Goal: Communication & Community: Ask a question

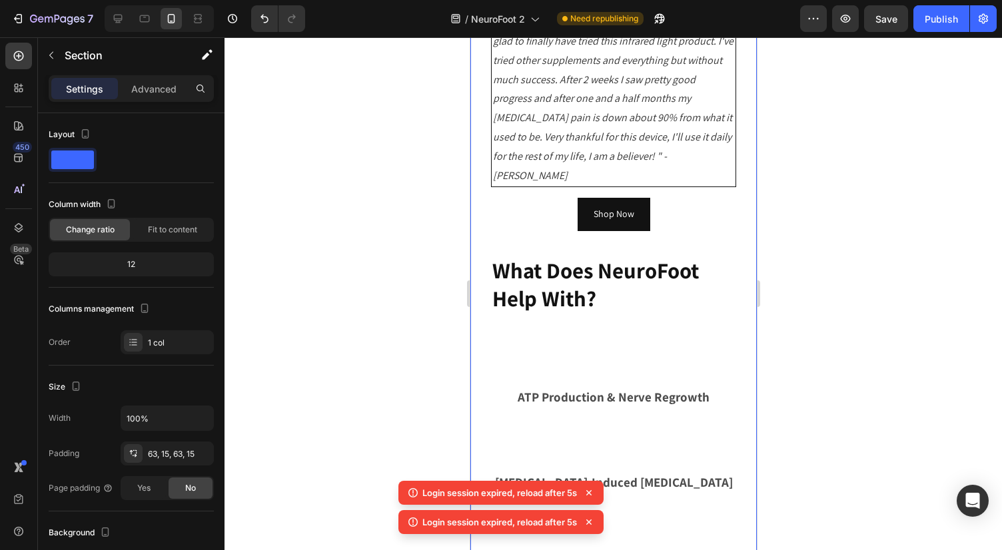
scroll to position [934, 0]
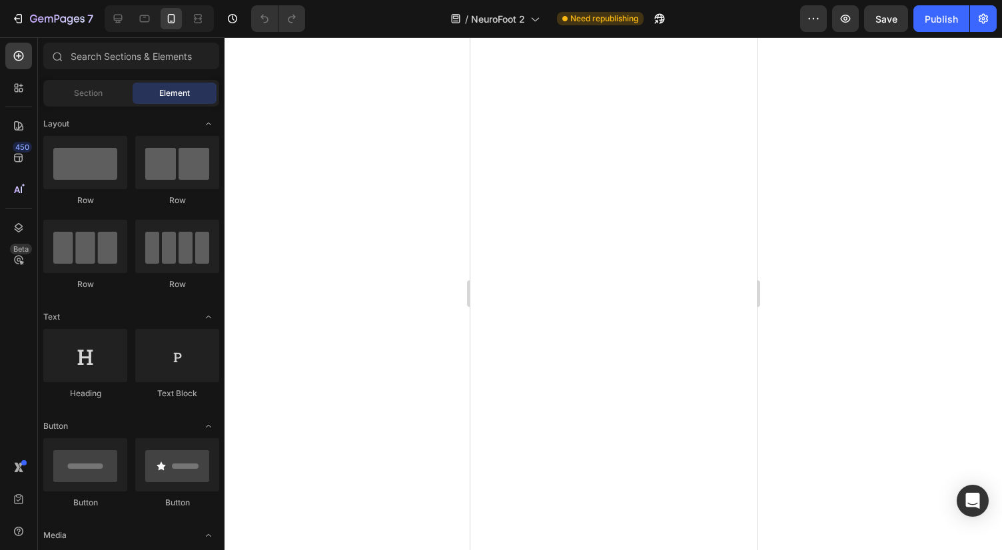
click at [611, 129] on body at bounding box center [613, 293] width 286 height 513
click at [33, 22] on icon "button" at bounding box center [33, 19] width 7 height 8
click at [320, 75] on body at bounding box center [623, 300] width 799 height 527
click at [663, 13] on icon "button" at bounding box center [659, 18] width 13 height 13
click at [942, 27] on button "Publish" at bounding box center [941, 18] width 56 height 27
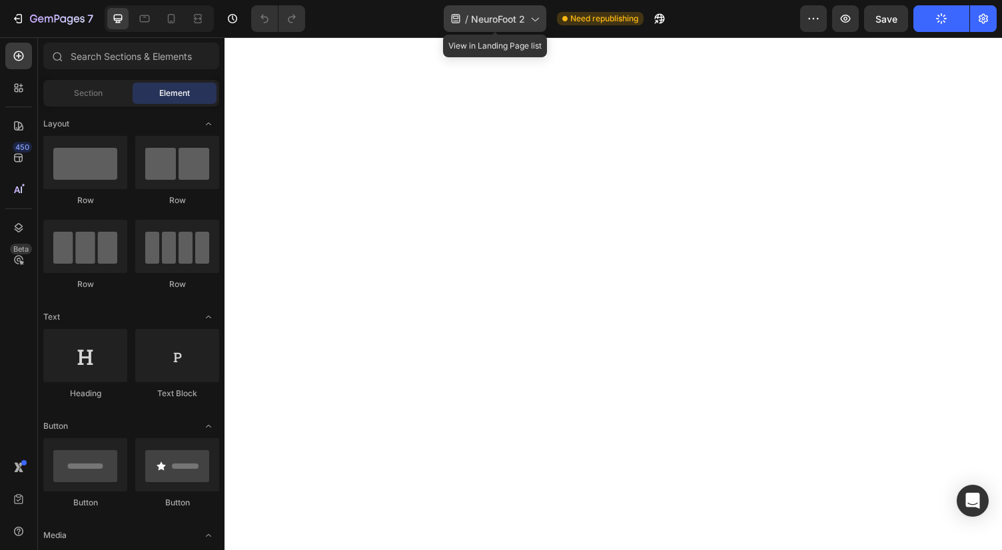
click at [523, 21] on span "NeuroFoot 2" at bounding box center [498, 19] width 54 height 14
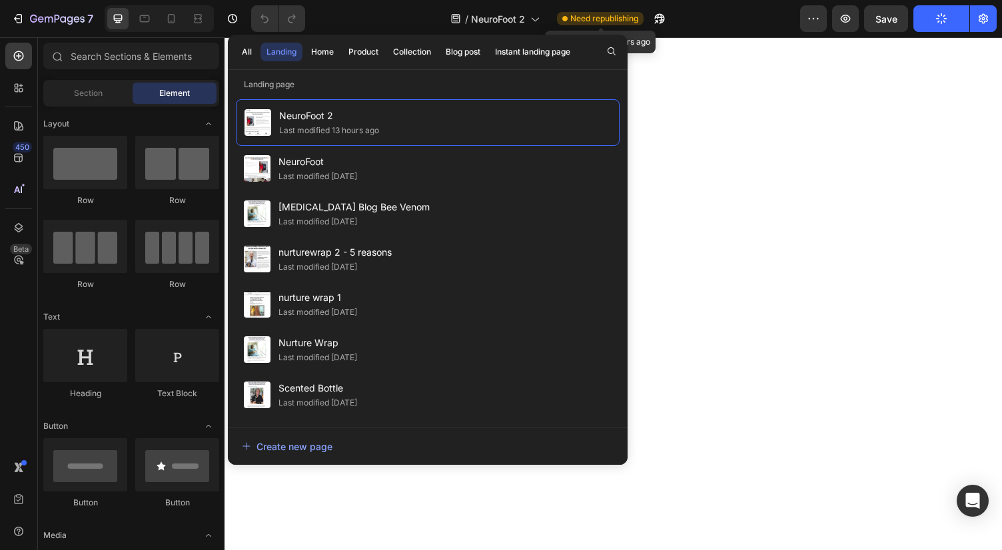
click at [609, 19] on span "Need republishing" at bounding box center [604, 19] width 68 height 12
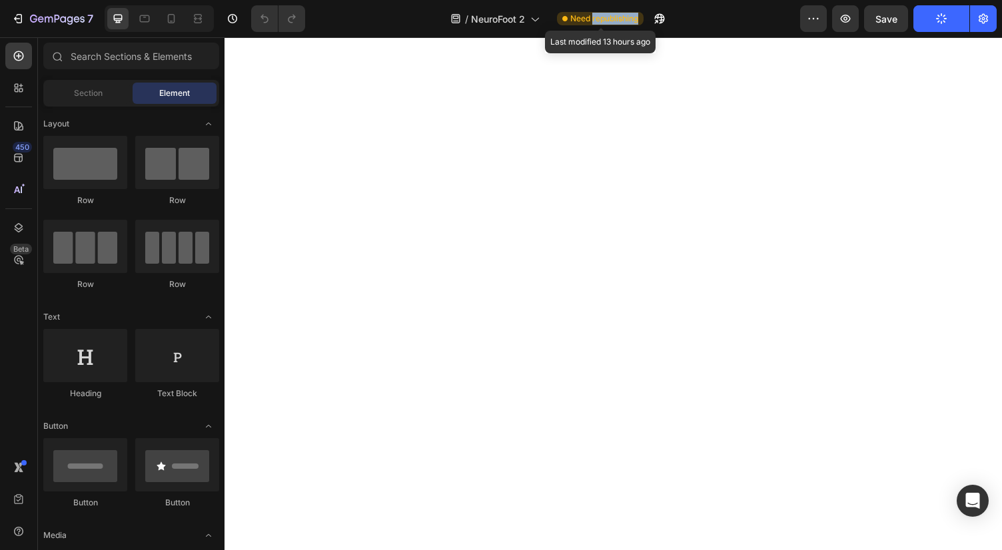
click at [609, 19] on span "Need republishing" at bounding box center [604, 19] width 68 height 12
click at [196, 17] on icon at bounding box center [197, 18] width 13 height 13
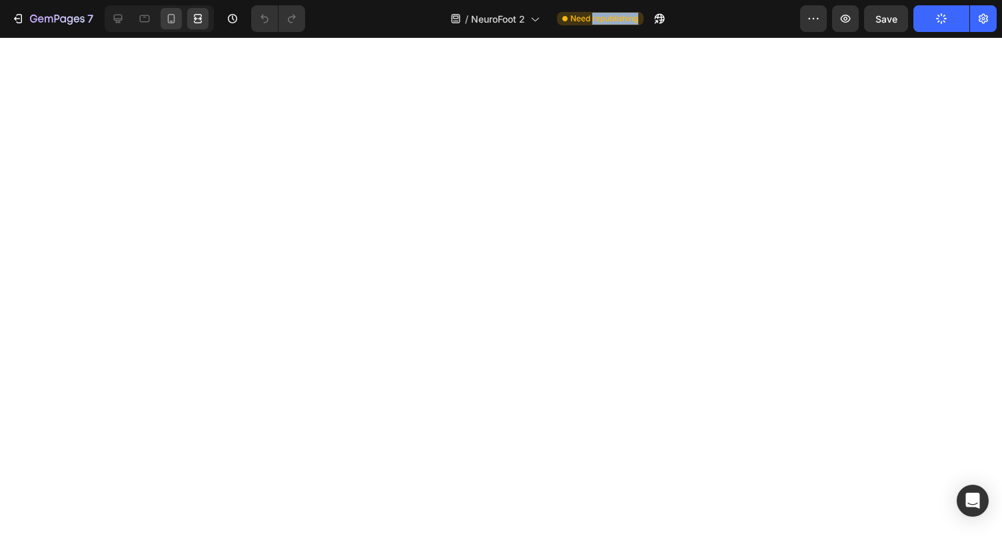
click at [178, 21] on icon at bounding box center [171, 18] width 13 height 13
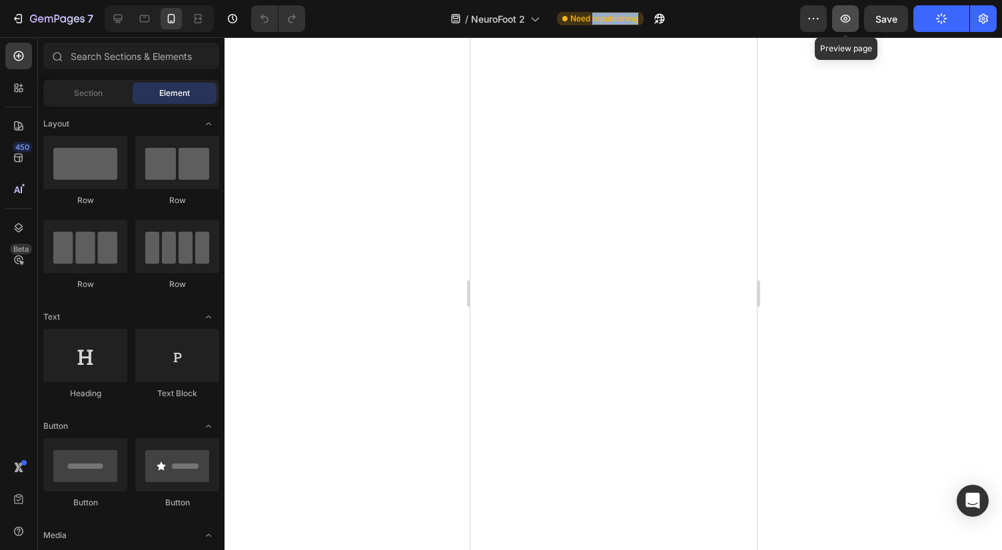
click at [848, 15] on icon "button" at bounding box center [844, 18] width 13 height 13
click at [487, 181] on body at bounding box center [613, 293] width 286 height 513
click at [391, 159] on div at bounding box center [612, 293] width 777 height 513
click at [490, 129] on body at bounding box center [613, 293] width 286 height 513
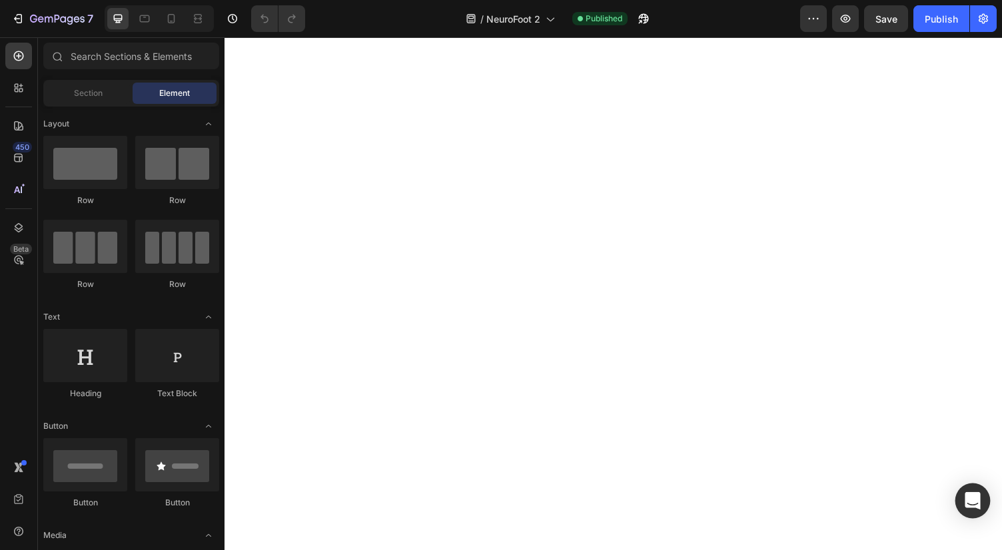
click at [974, 503] on icon "Open Intercom Messenger" at bounding box center [971, 500] width 15 height 17
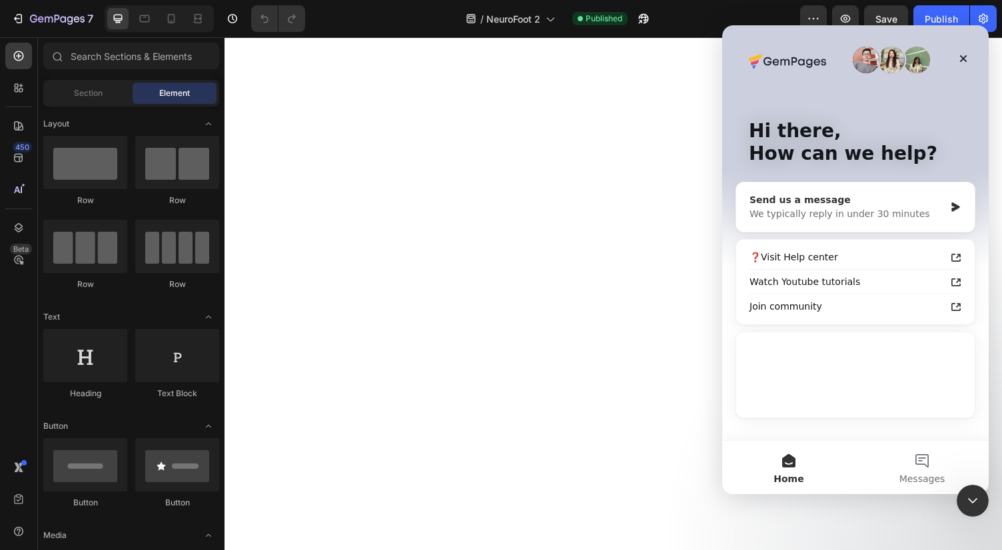
click at [873, 214] on div "We typically reply in under 30 minutes" at bounding box center [846, 214] width 195 height 14
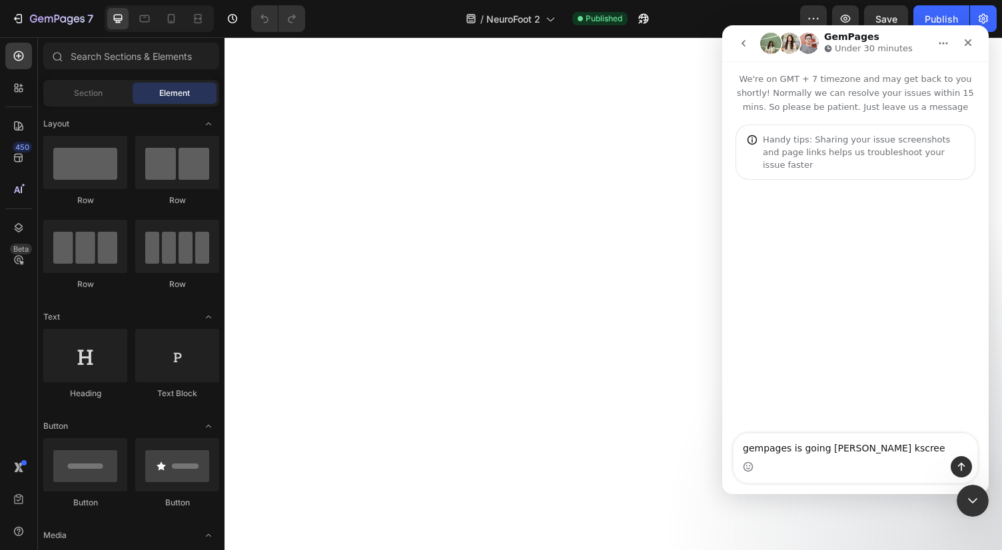
type textarea "gempages is going [PERSON_NAME] kscreen"
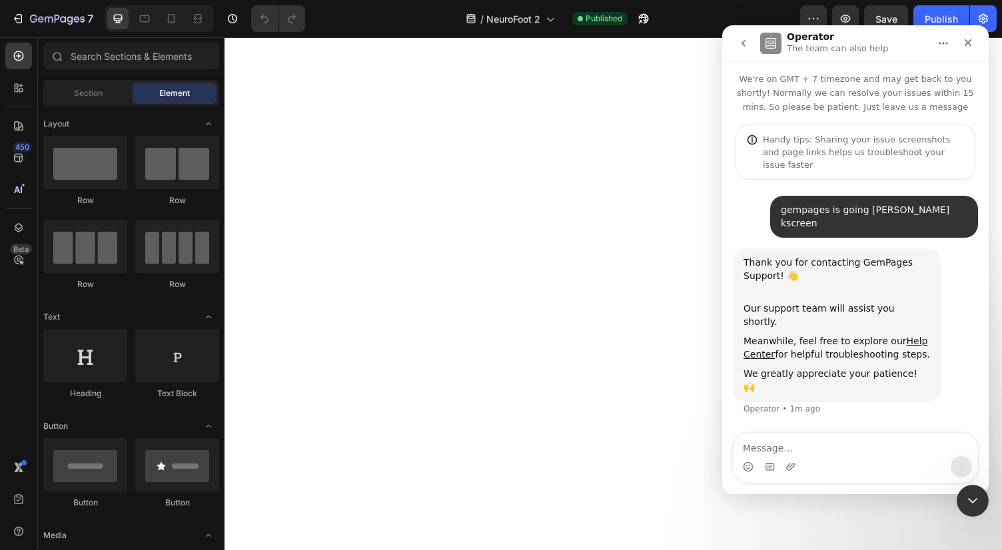
click at [577, 143] on body at bounding box center [623, 300] width 799 height 527
click at [973, 45] on div "Close" at bounding box center [968, 43] width 24 height 24
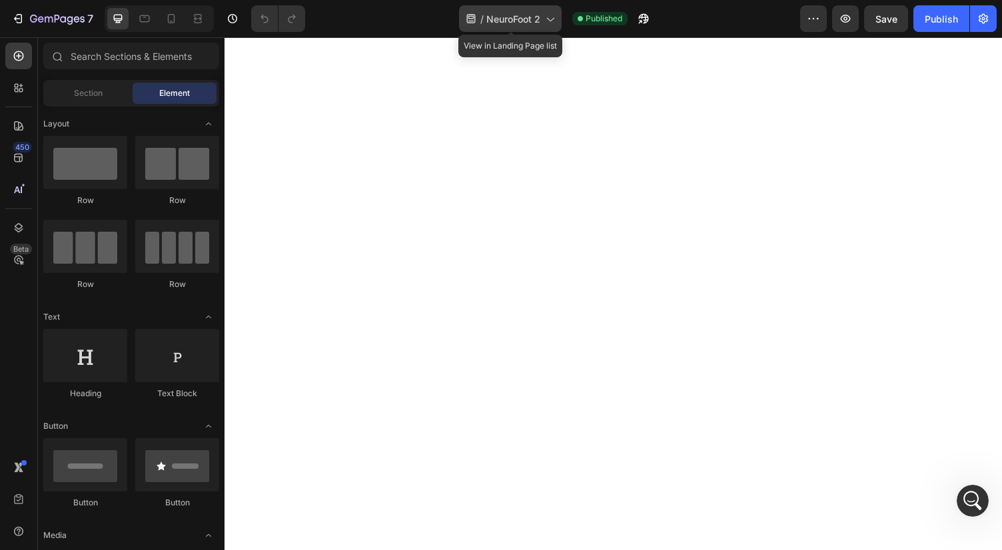
click at [540, 18] on span "NeuroFoot 2" at bounding box center [513, 19] width 54 height 14
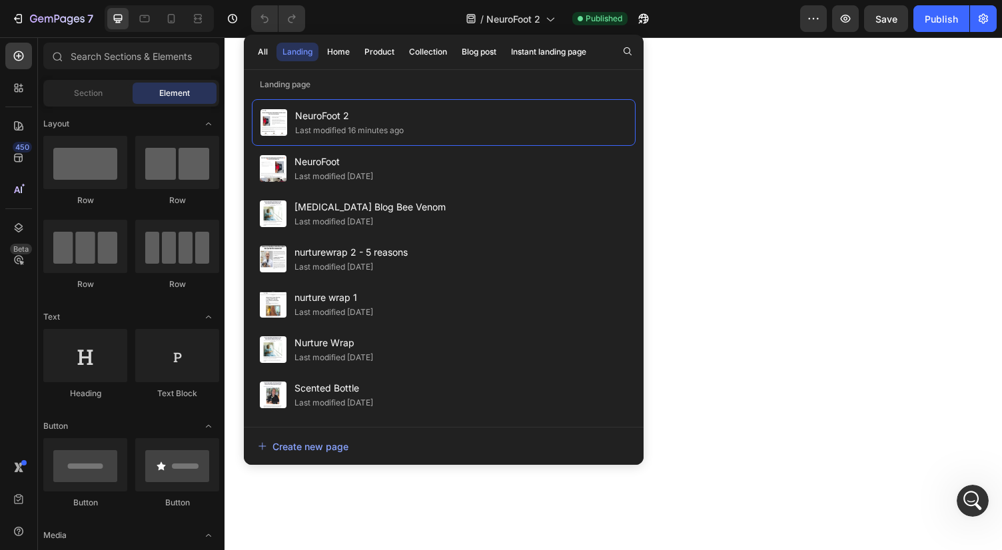
click at [704, 176] on body at bounding box center [623, 300] width 799 height 527
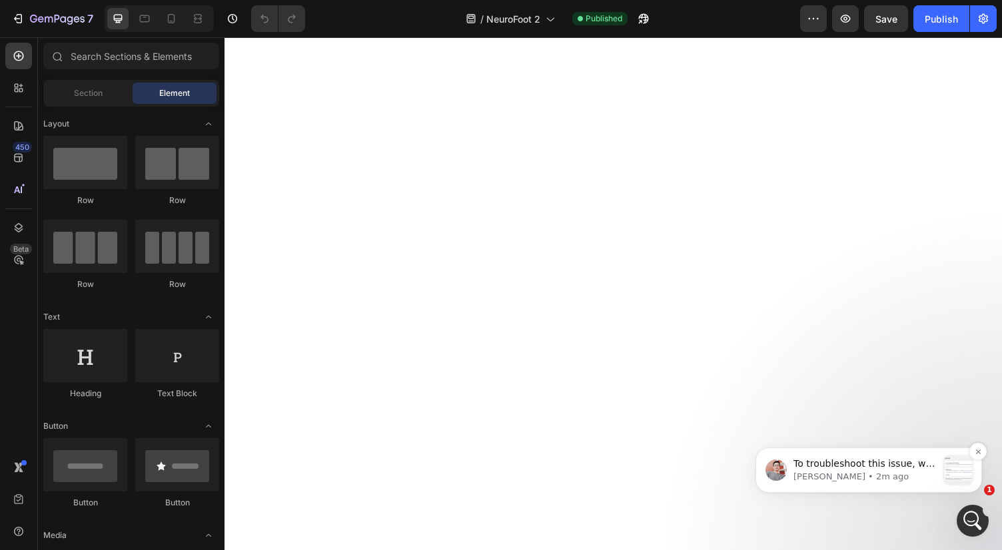
click at [881, 465] on p "To troubleshoot this issue, we would like to have temporary access to your stor…" at bounding box center [865, 464] width 144 height 13
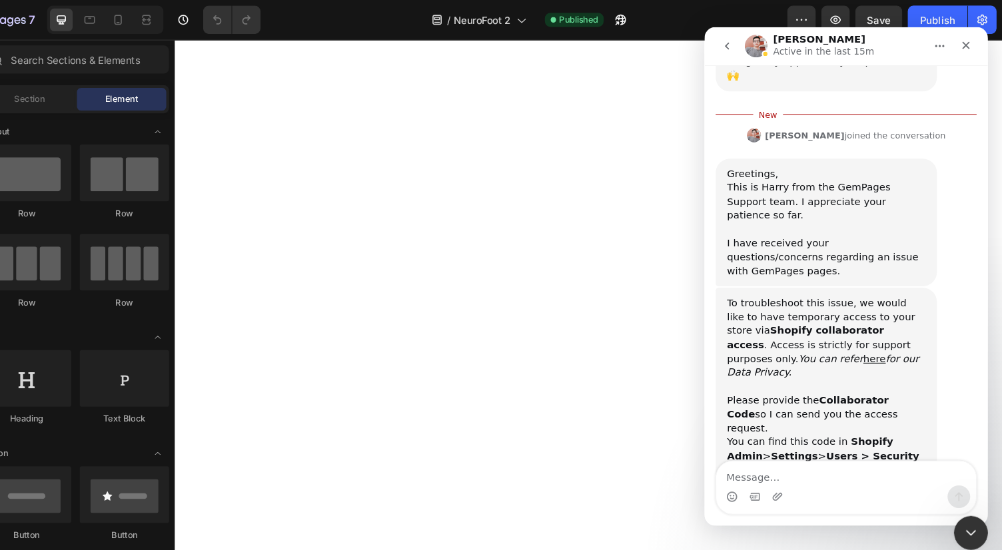
scroll to position [340, 0]
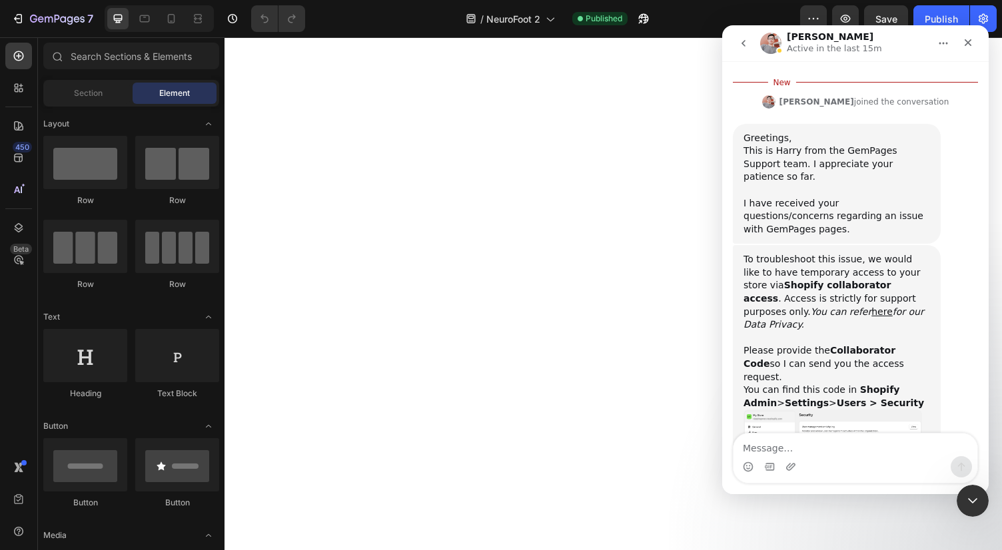
click at [812, 410] on img "Harry says…" at bounding box center [832, 445] width 178 height 71
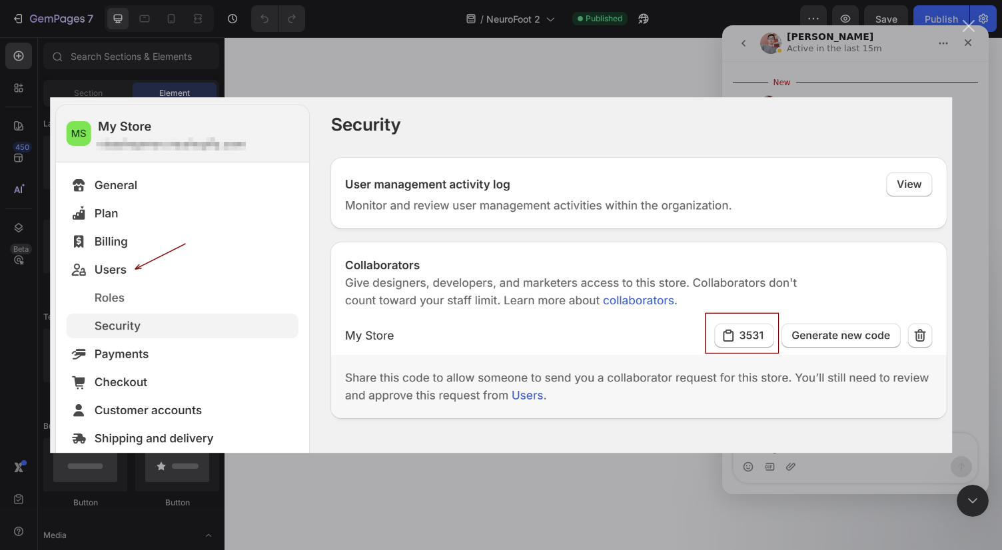
scroll to position [0, 0]
click at [609, 5] on div "Intercom messenger" at bounding box center [501, 275] width 1002 height 550
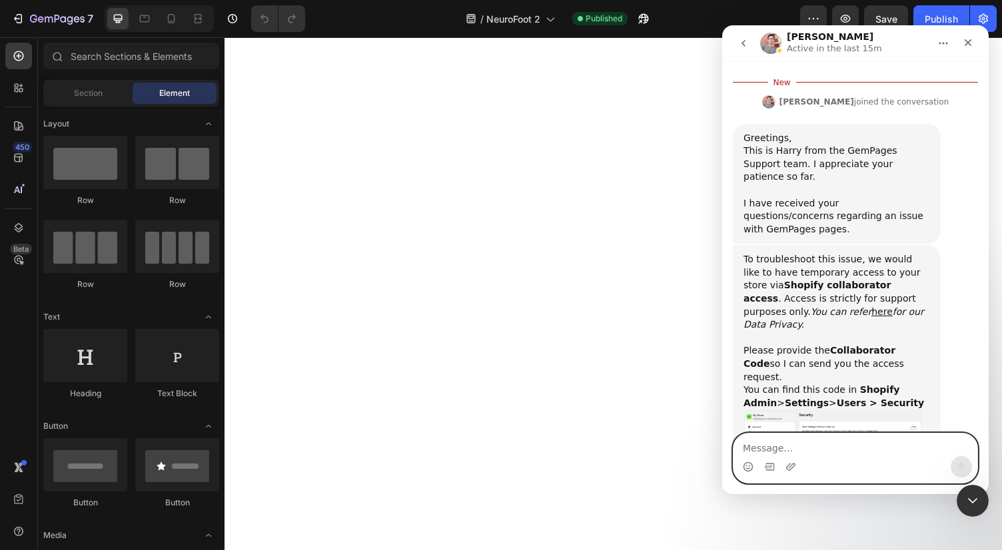
click at [828, 444] on textarea "Message…" at bounding box center [855, 445] width 244 height 23
paste textarea "1984"
type textarea "1984"
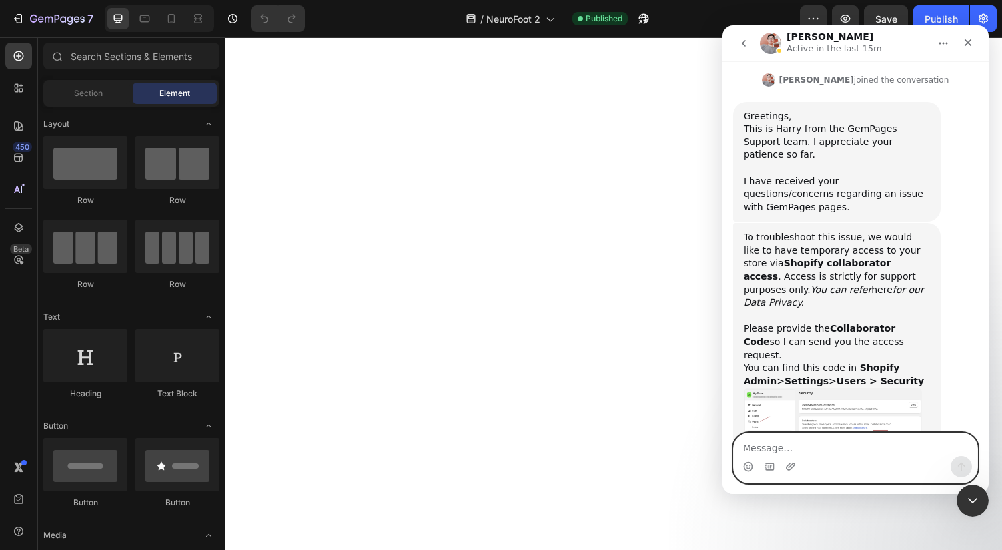
scroll to position [358, 0]
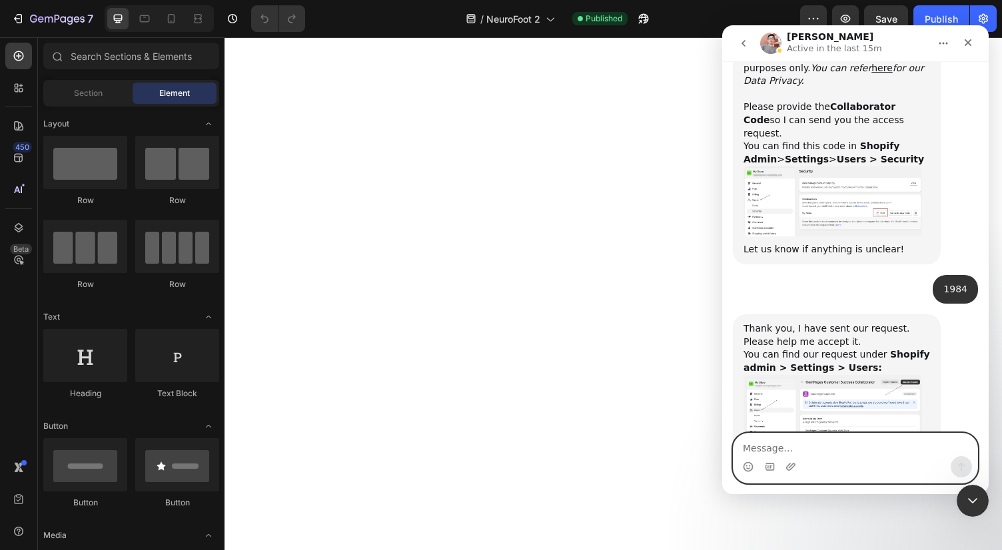
scroll to position [585, 0]
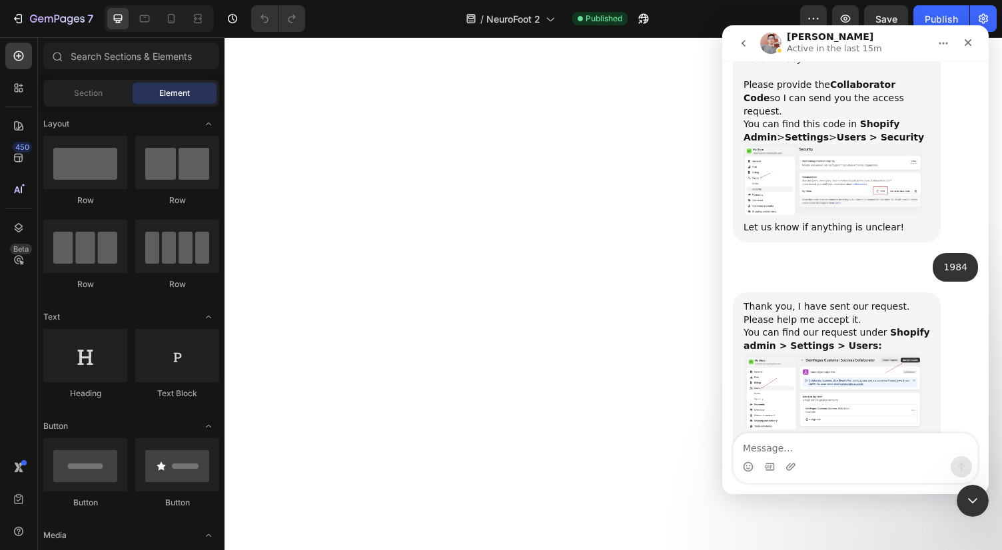
click at [772, 353] on img "Harry says…" at bounding box center [832, 391] width 178 height 77
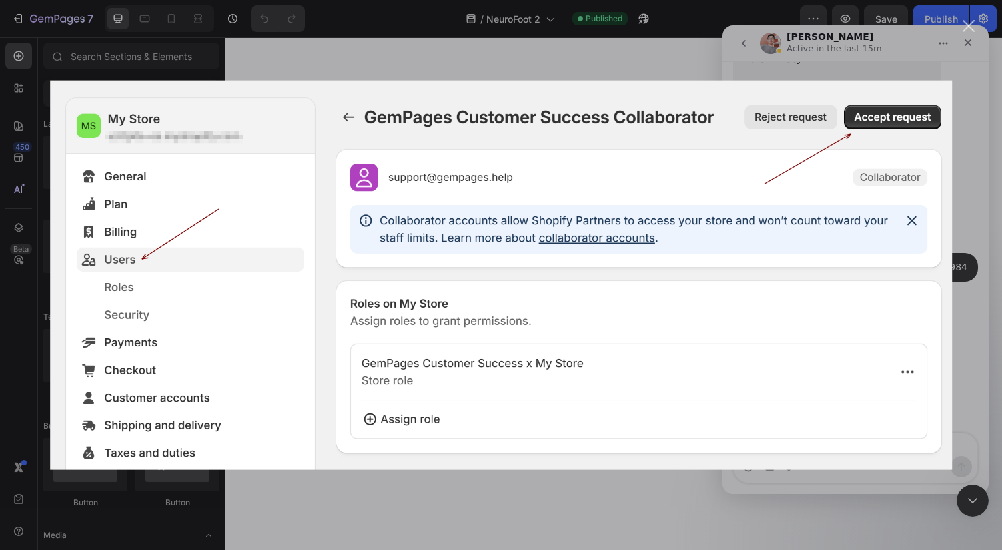
scroll to position [0, 0]
click at [813, 65] on div "Intercom messenger" at bounding box center [501, 275] width 1002 height 550
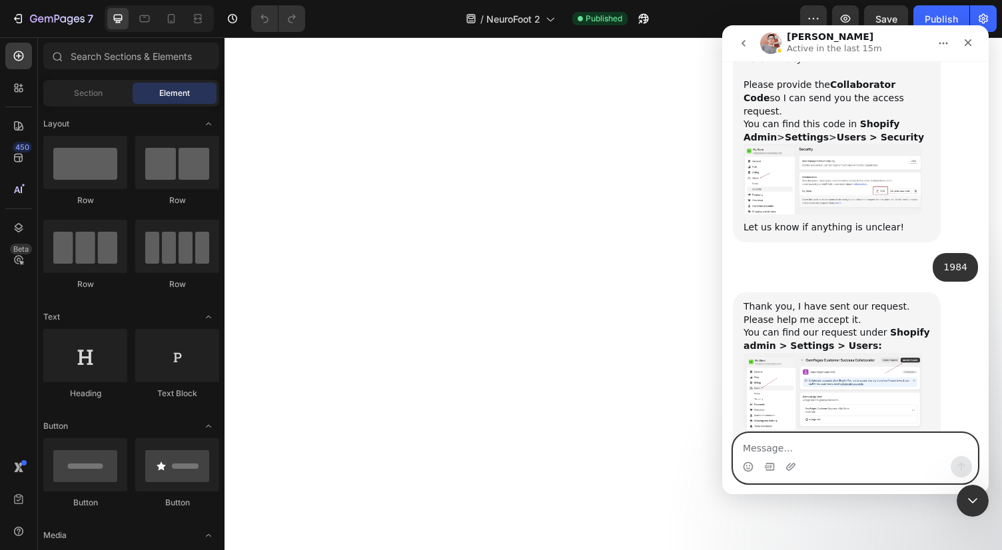
click at [813, 440] on textarea "Message…" at bounding box center [855, 445] width 244 height 23
type textarea "is channelwill are yours?"
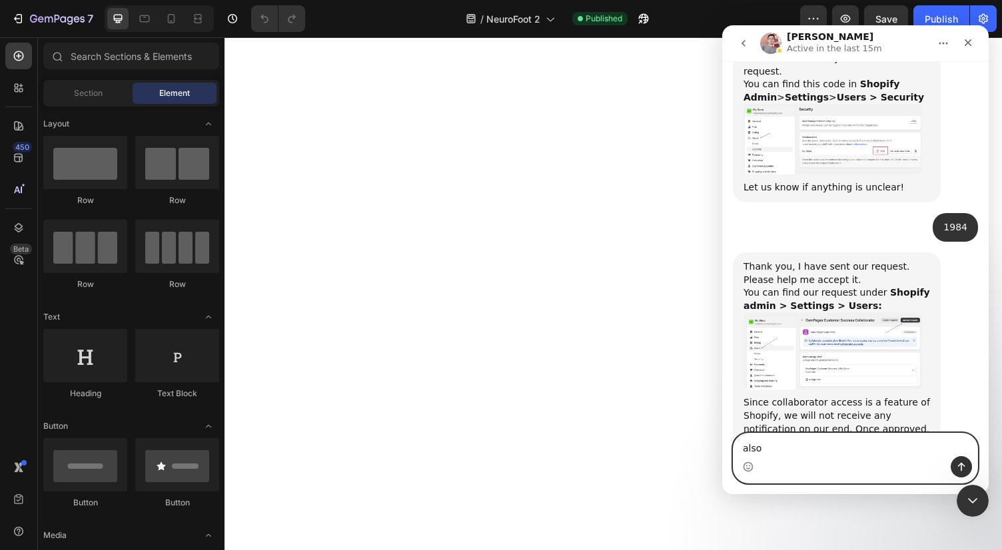
type textarea "also*"
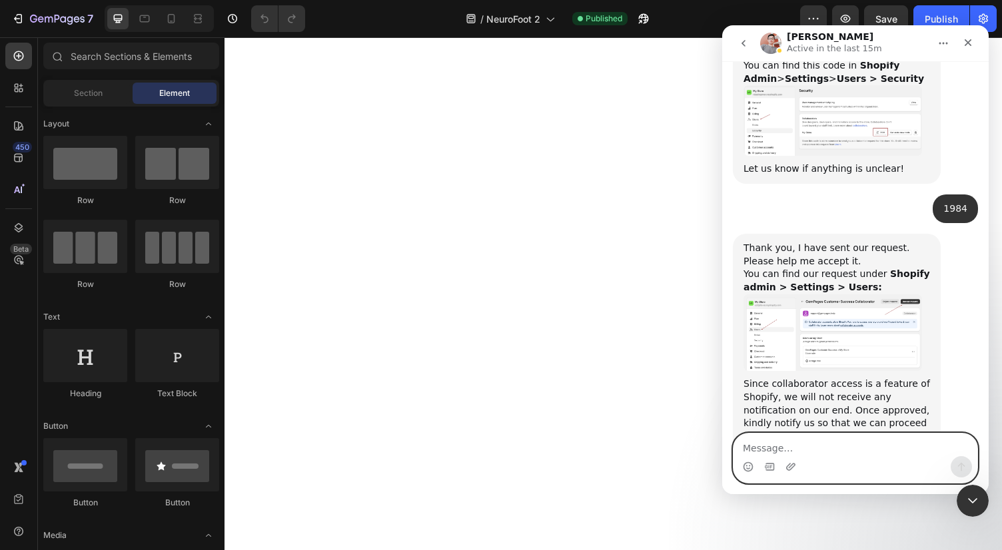
scroll to position [655, 0]
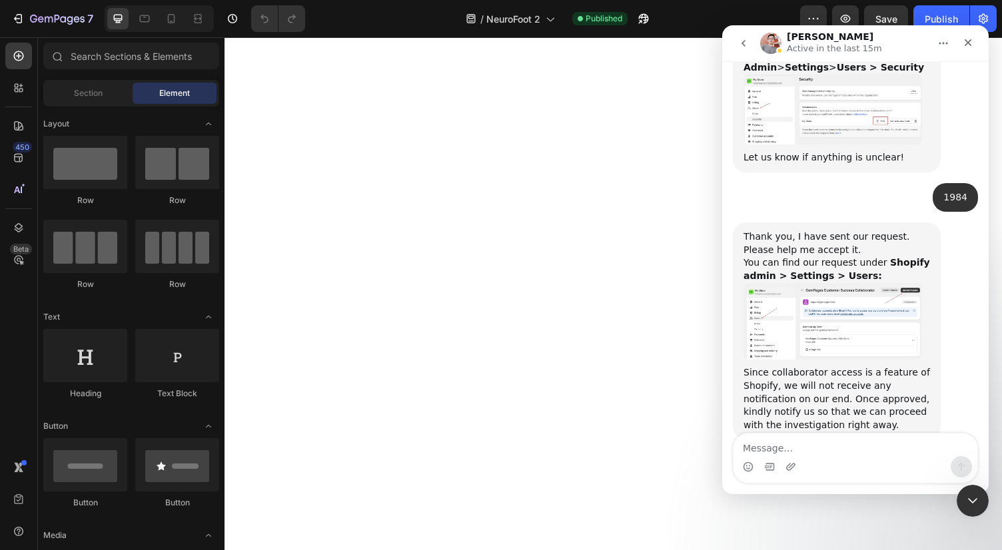
click at [769, 441] on textarea "Message…" at bounding box center [855, 445] width 244 height 23
type textarea "Hello?"
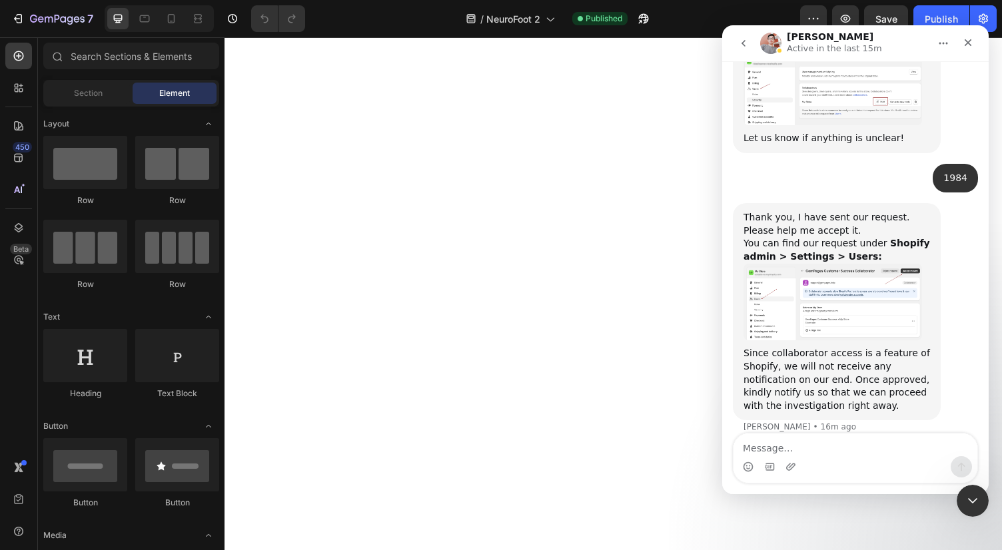
scroll to position [686, 0]
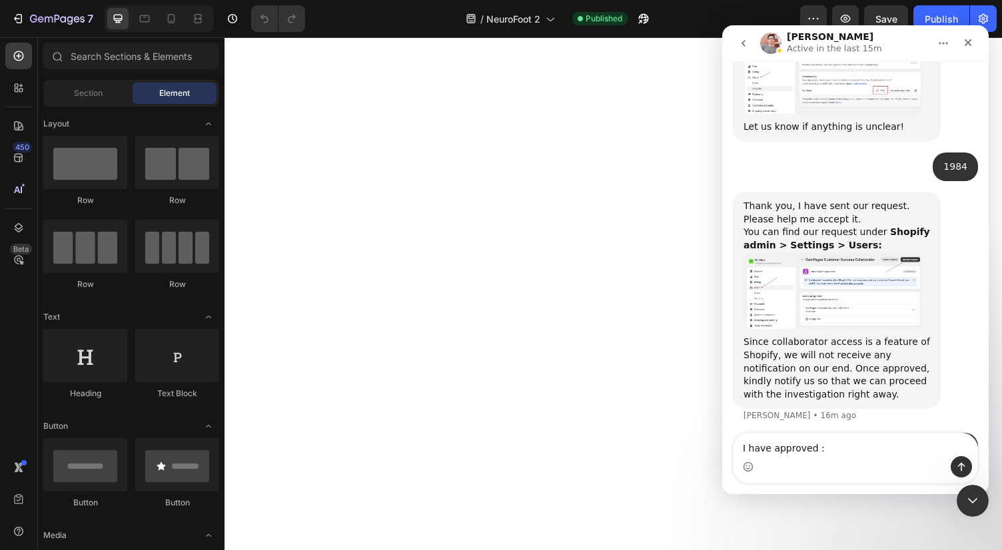
type textarea "I have approved : )"
